Goal: Task Accomplishment & Management: Use online tool/utility

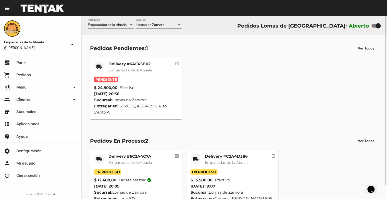
click at [121, 67] on div "Delivery #6AF45B02 Empanadas de la Abuela" at bounding box center [130, 69] width 44 height 15
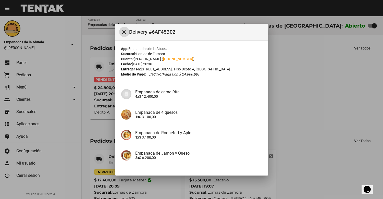
scroll to position [35, 0]
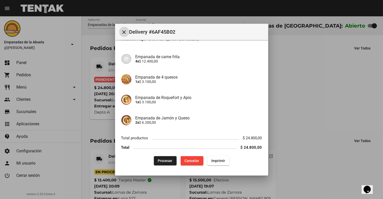
click at [162, 163] on button "Procesar" at bounding box center [165, 160] width 23 height 9
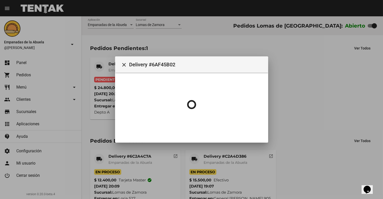
scroll to position [0, 0]
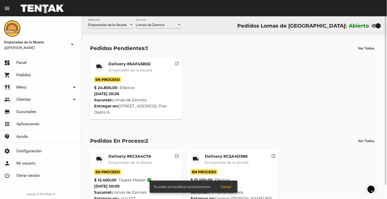
click at [135, 66] on mat-card-title "Delivery #6AF45B02" at bounding box center [130, 64] width 44 height 5
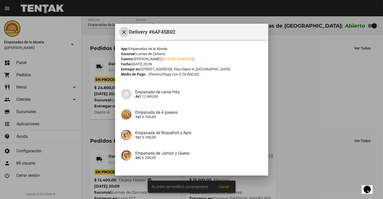
scroll to position [35, 0]
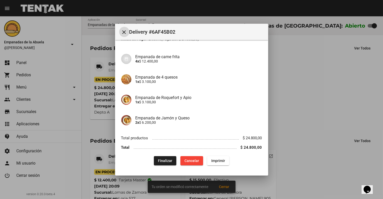
click at [220, 161] on span "Imprimir" at bounding box center [218, 161] width 14 height 4
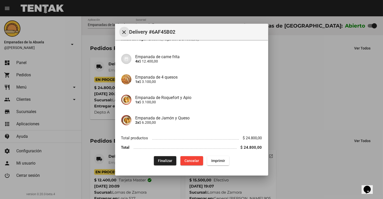
click at [121, 33] on mat-icon "close" at bounding box center [124, 32] width 6 height 6
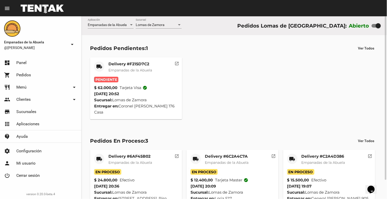
click at [125, 67] on div "Delivery #F215D7C2 Empanadas de la Abuela" at bounding box center [130, 69] width 44 height 15
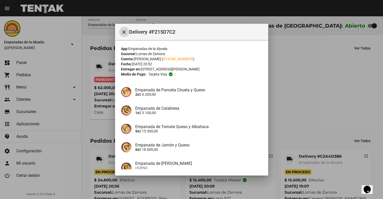
scroll to position [50, 0]
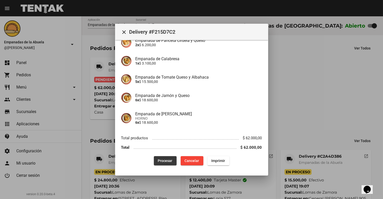
click at [160, 159] on span "Procesar" at bounding box center [165, 161] width 15 height 4
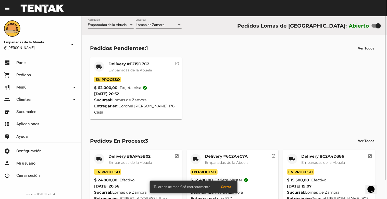
click at [129, 65] on mat-card-title "Delivery #F215D7C2" at bounding box center [130, 64] width 44 height 5
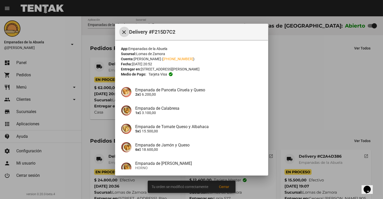
scroll to position [50, 0]
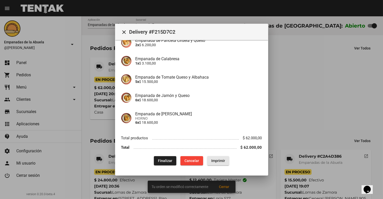
click at [211, 163] on button "Imprimir" at bounding box center [218, 160] width 22 height 9
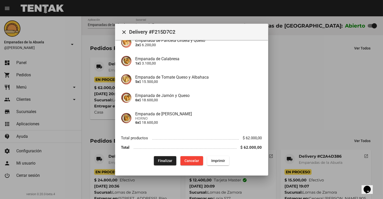
click at [124, 29] on mat-icon "close" at bounding box center [124, 32] width 6 height 6
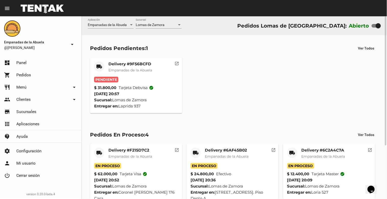
click at [134, 62] on mat-card-title "Delivery #9F56BCFD" at bounding box center [130, 64] width 44 height 5
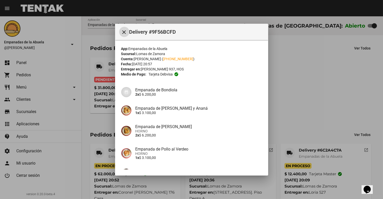
scroll to position [72, 0]
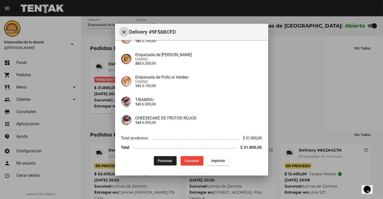
click at [160, 160] on span "Procesar" at bounding box center [165, 161] width 15 height 4
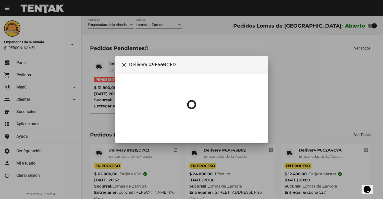
scroll to position [0, 0]
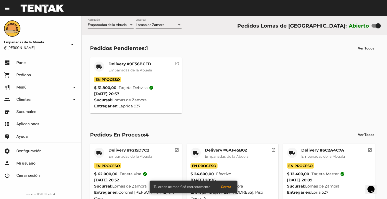
click at [120, 71] on span "Empanadas de la Abuela" at bounding box center [130, 70] width 44 height 5
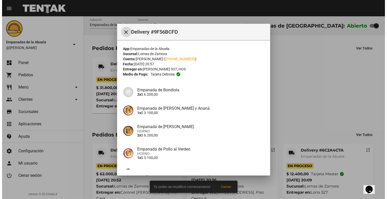
scroll to position [72, 0]
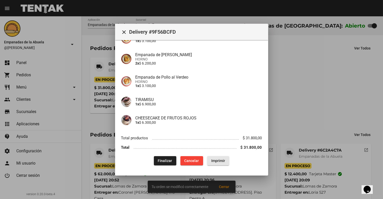
click at [214, 157] on button "Imprimir" at bounding box center [218, 160] width 22 height 9
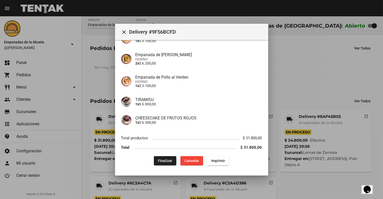
click at [122, 30] on mat-icon "close" at bounding box center [124, 32] width 6 height 6
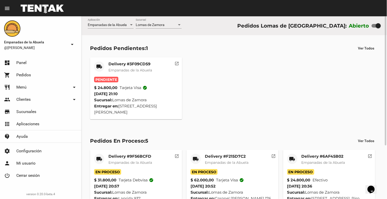
click at [147, 23] on span "Lomas de Zamora" at bounding box center [150, 25] width 29 height 4
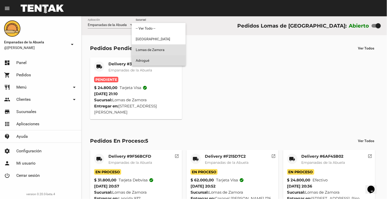
click at [155, 62] on span "Adrogué" at bounding box center [159, 60] width 46 height 11
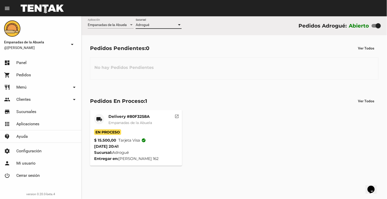
click at [163, 24] on div "Adrogué" at bounding box center [156, 25] width 41 height 4
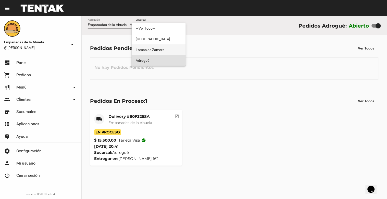
click at [156, 49] on span "Lomas de Zamora" at bounding box center [159, 49] width 46 height 11
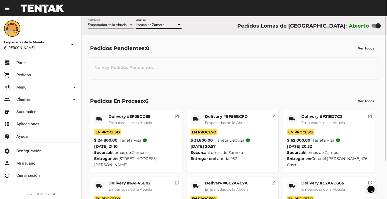
click at [149, 26] on span "Lomas de Zamora" at bounding box center [150, 25] width 29 height 4
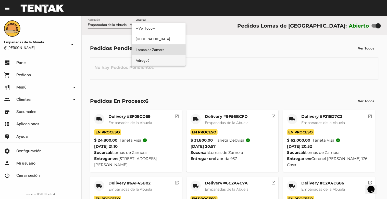
click at [152, 56] on span "Adrogué" at bounding box center [159, 60] width 46 height 11
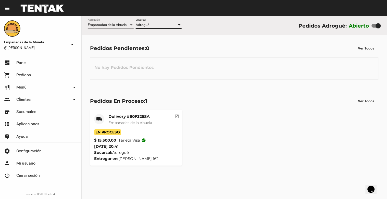
click at [150, 22] on div "Adrogué Sucursal" at bounding box center [159, 24] width 46 height 10
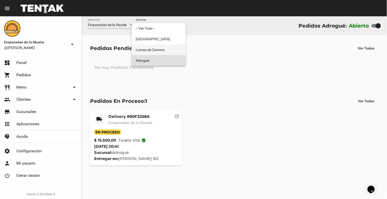
click at [150, 48] on span "Lomas de Zamora" at bounding box center [159, 49] width 46 height 11
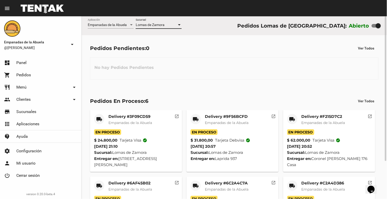
click at [377, 26] on div at bounding box center [378, 25] width 5 height 5
click at [374, 28] on input "checkbox" at bounding box center [374, 28] width 0 height 0
checkbox input "false"
